Goal: Register for event/course

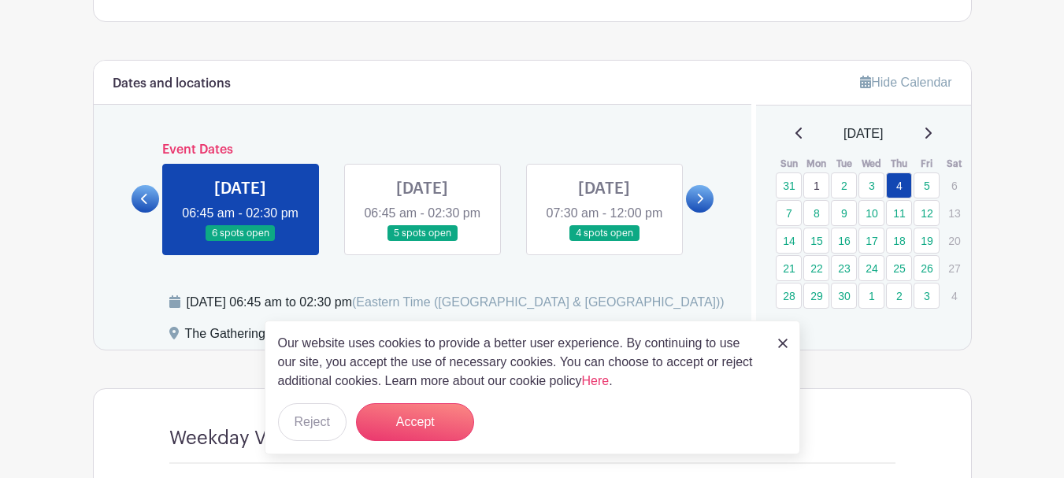
scroll to position [866, 0]
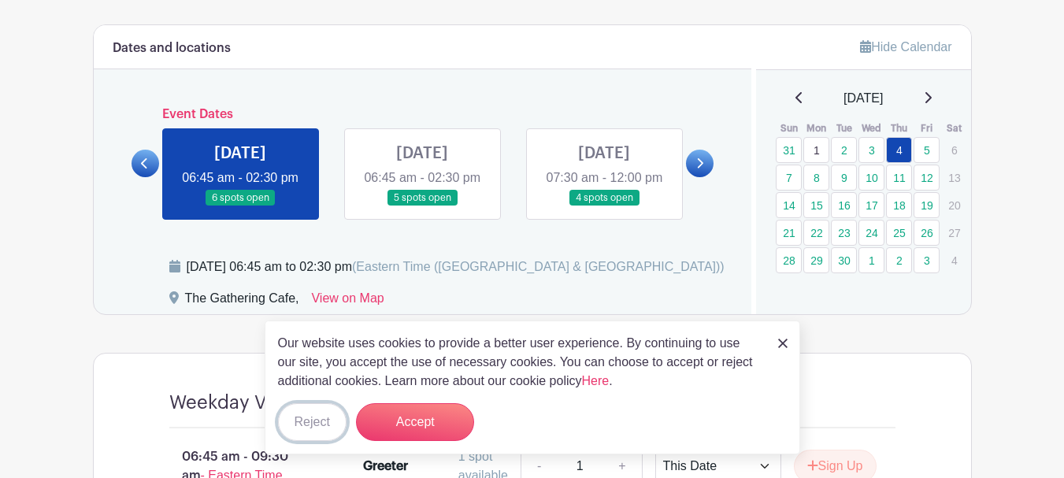
click at [327, 420] on button "Reject" at bounding box center [312, 422] width 69 height 38
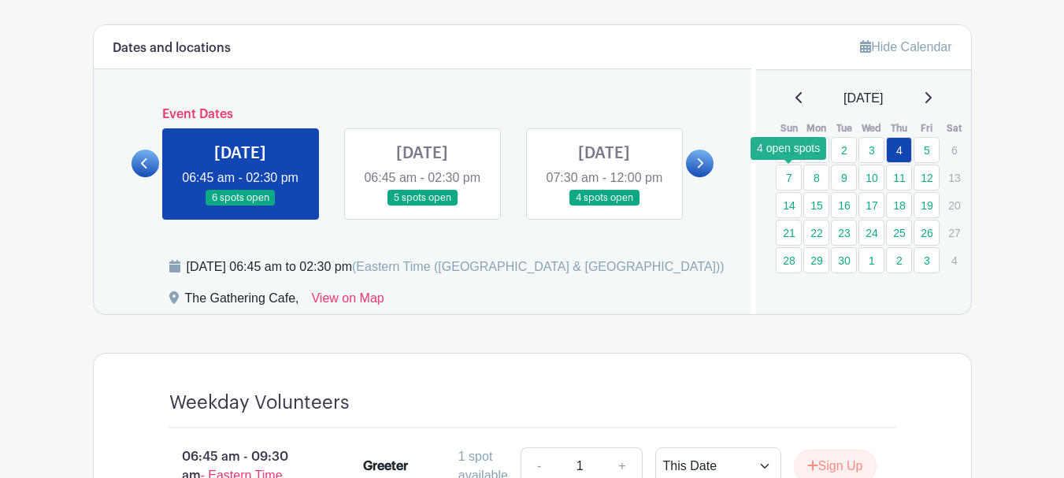
click at [793, 178] on link "7" at bounding box center [789, 178] width 26 height 26
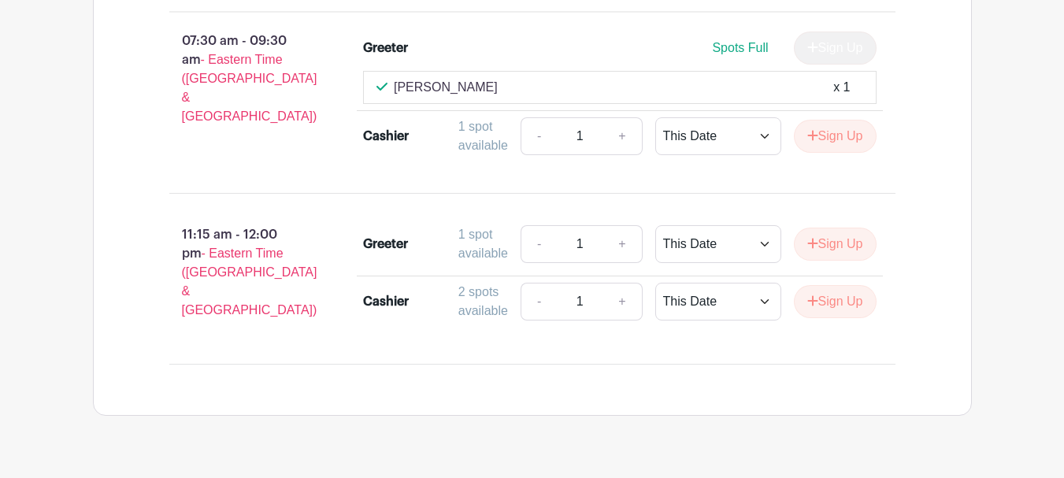
scroll to position [1258, 0]
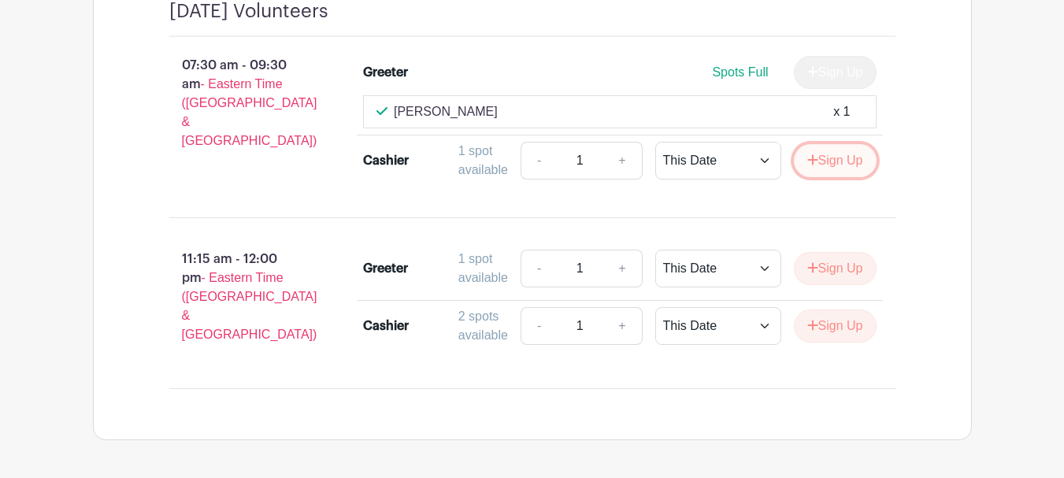
click at [855, 177] on button "Sign Up" at bounding box center [835, 160] width 83 height 33
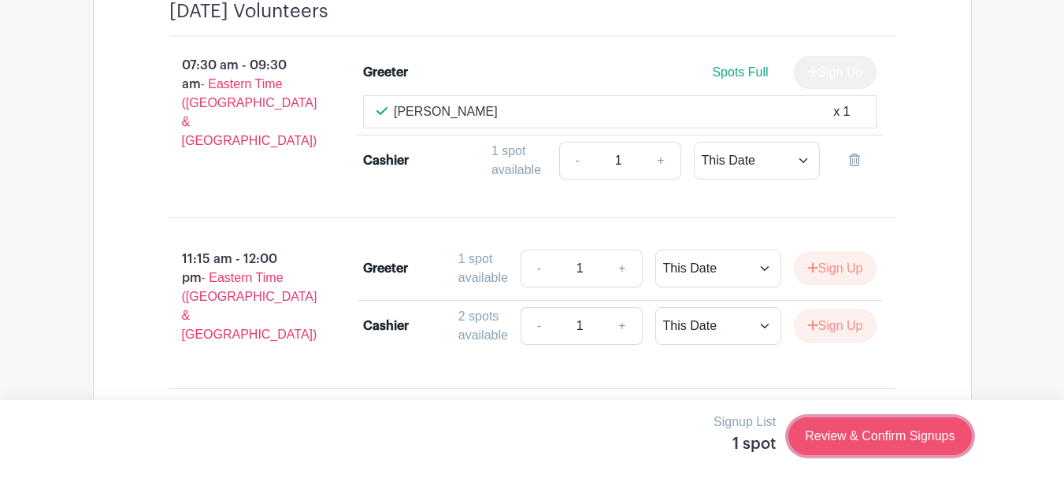
click at [910, 435] on link "Review & Confirm Signups" at bounding box center [879, 436] width 183 height 38
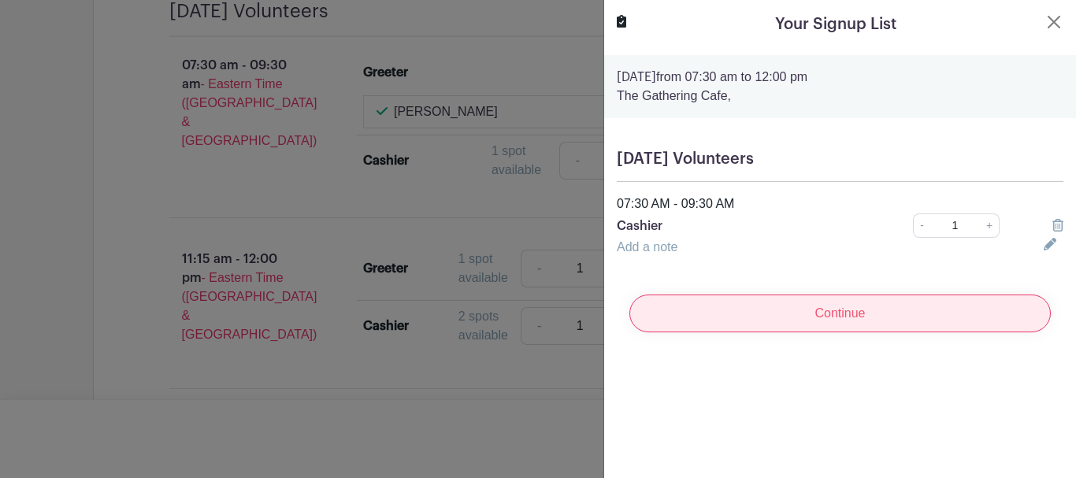
click at [827, 314] on input "Continue" at bounding box center [839, 314] width 421 height 38
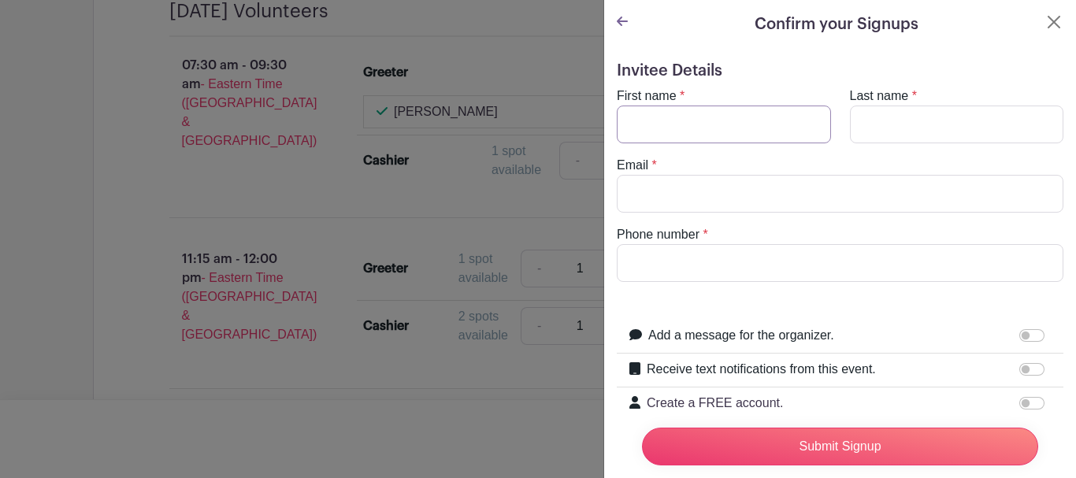
click at [737, 134] on input "First name" at bounding box center [724, 125] width 214 height 38
type input "Deb"
type input "Boogaard"
click at [717, 199] on input "Email" at bounding box center [840, 194] width 447 height 38
type input "[EMAIL_ADDRESS][DOMAIN_NAME]"
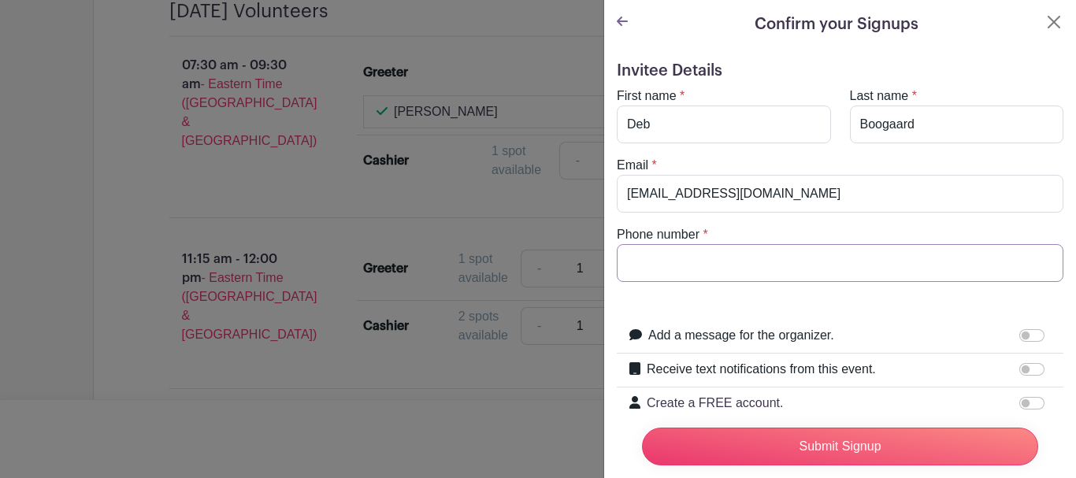
click at [715, 272] on input "Phone number" at bounding box center [840, 263] width 447 height 38
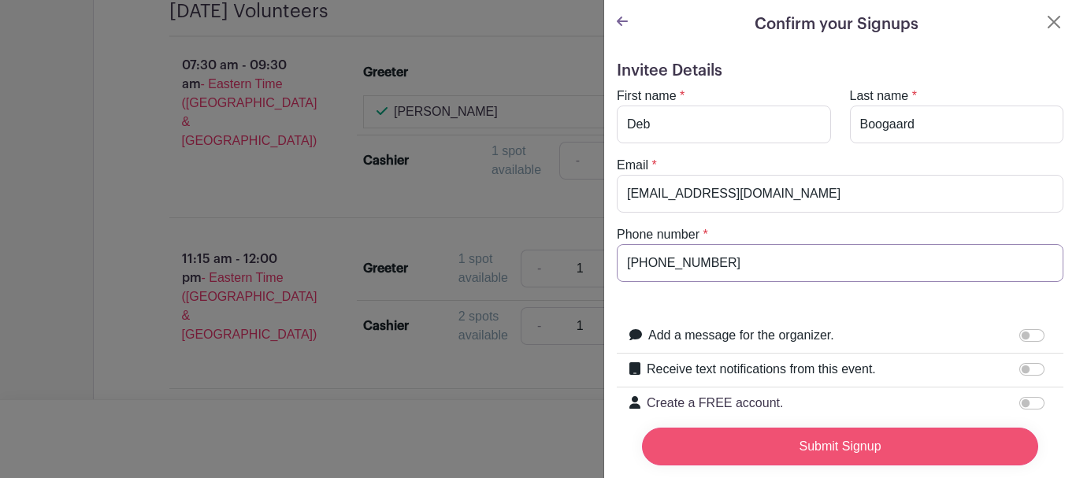
type input "[PHONE_NUMBER]"
click at [844, 440] on input "Submit Signup" at bounding box center [840, 447] width 396 height 38
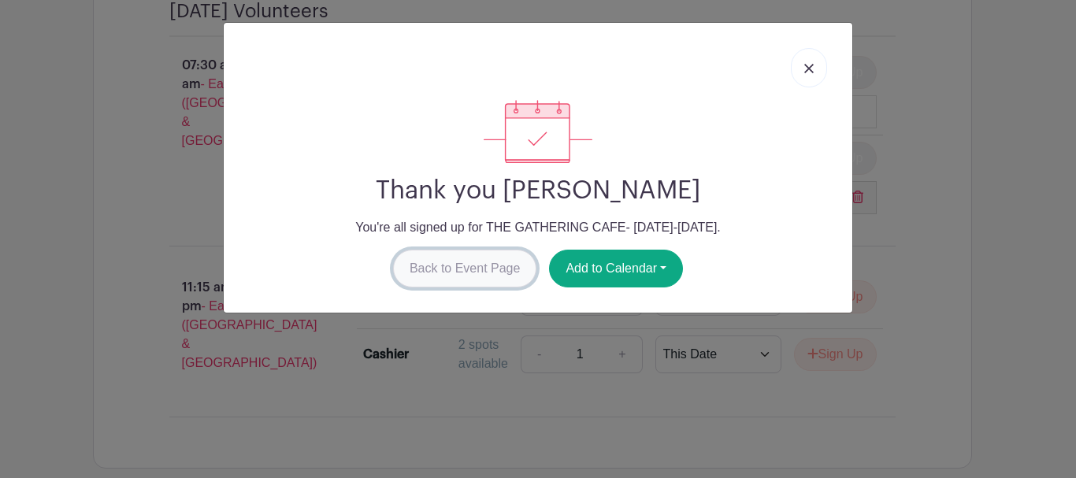
click at [470, 265] on link "Back to Event Page" at bounding box center [465, 269] width 144 height 38
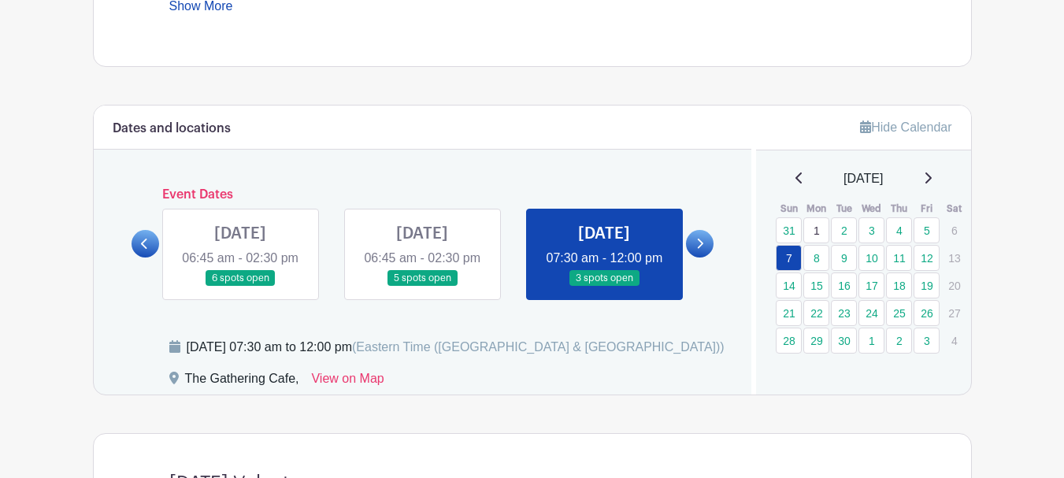
scroll to position [785, 0]
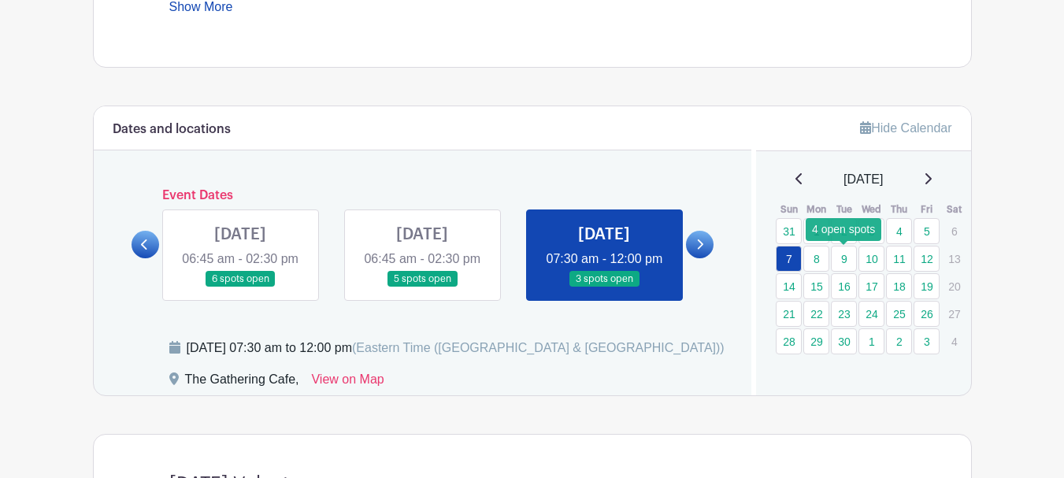
click at [843, 258] on link "9" at bounding box center [844, 259] width 26 height 26
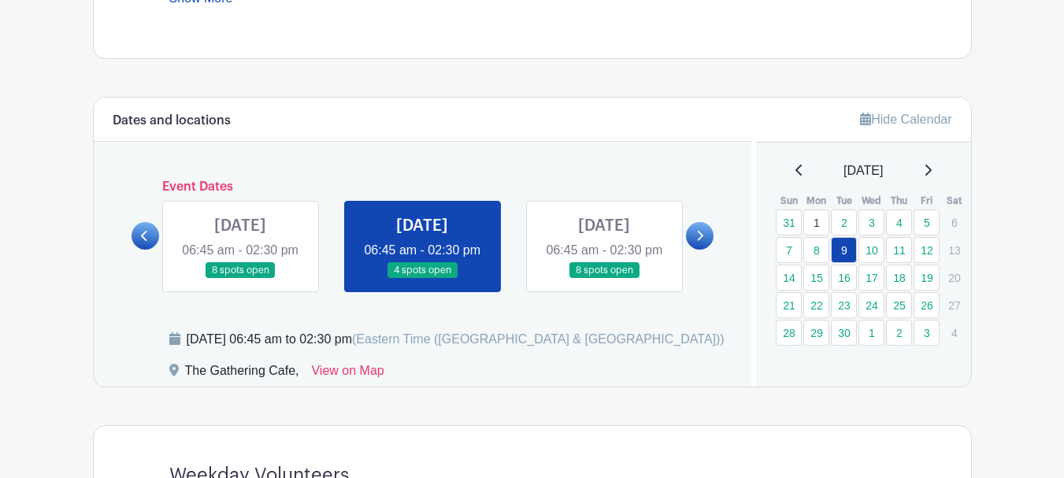
scroll to position [788, 0]
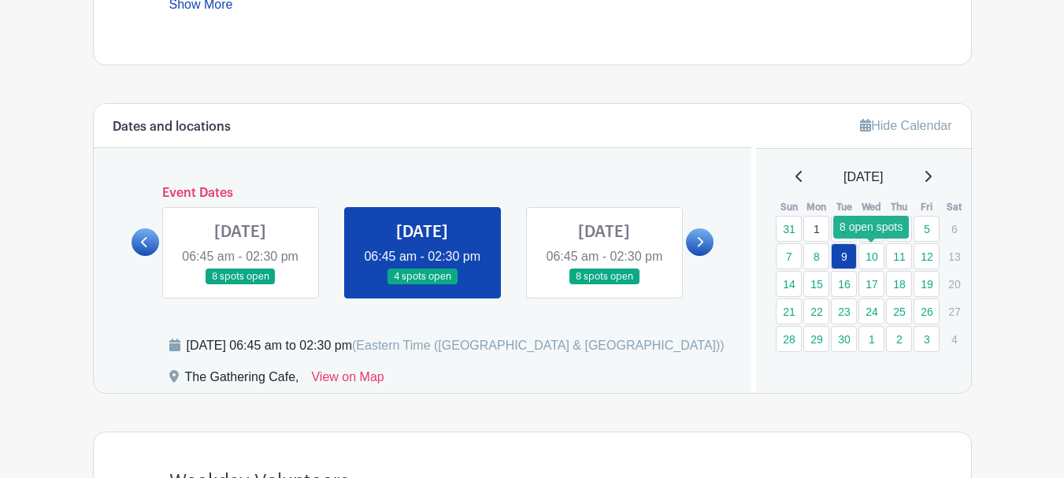
click at [875, 257] on link "10" at bounding box center [871, 256] width 26 height 26
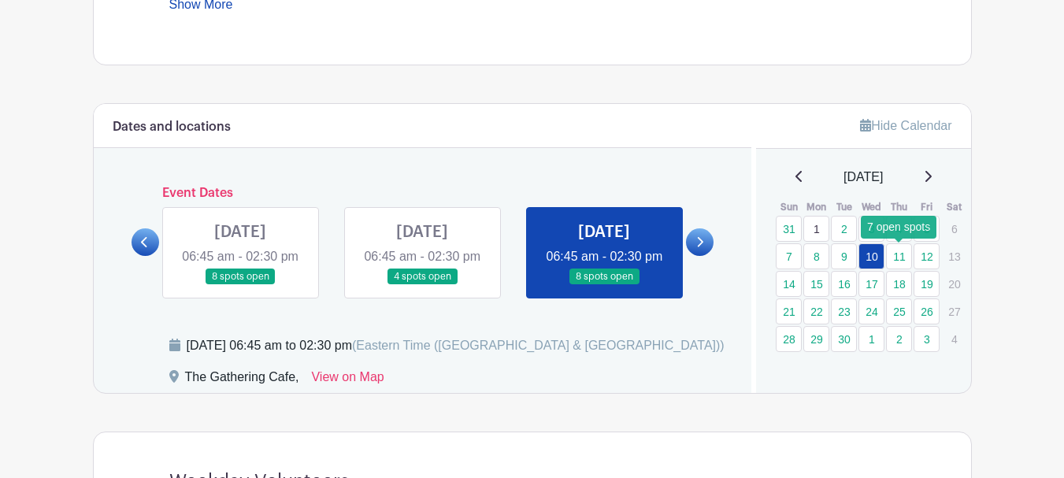
click at [898, 258] on link "11" at bounding box center [899, 256] width 26 height 26
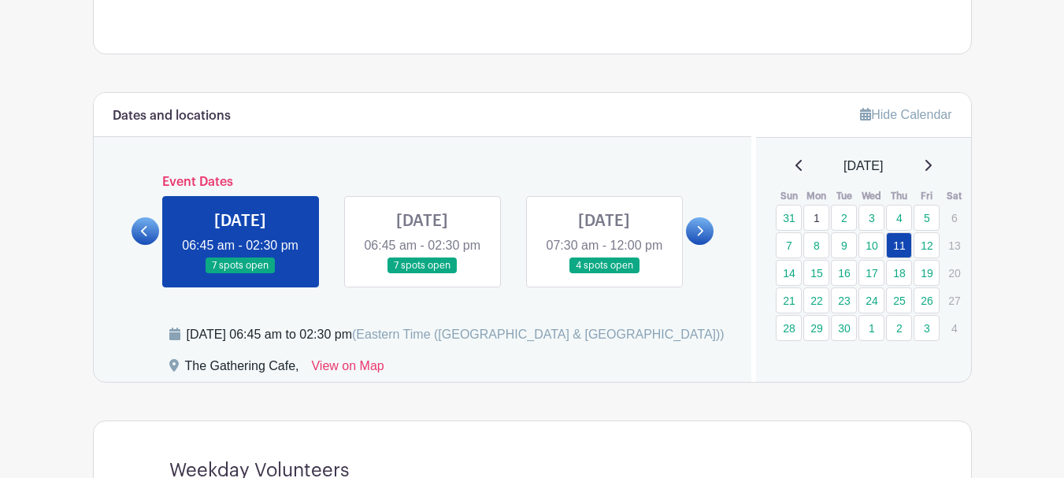
scroll to position [788, 0]
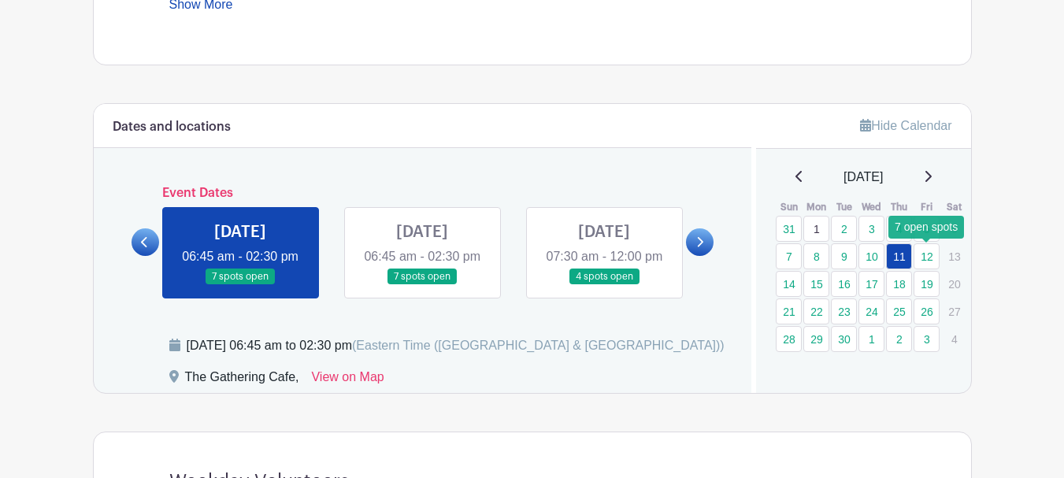
click at [930, 254] on link "12" at bounding box center [927, 256] width 26 height 26
